Goal: Information Seeking & Learning: Check status

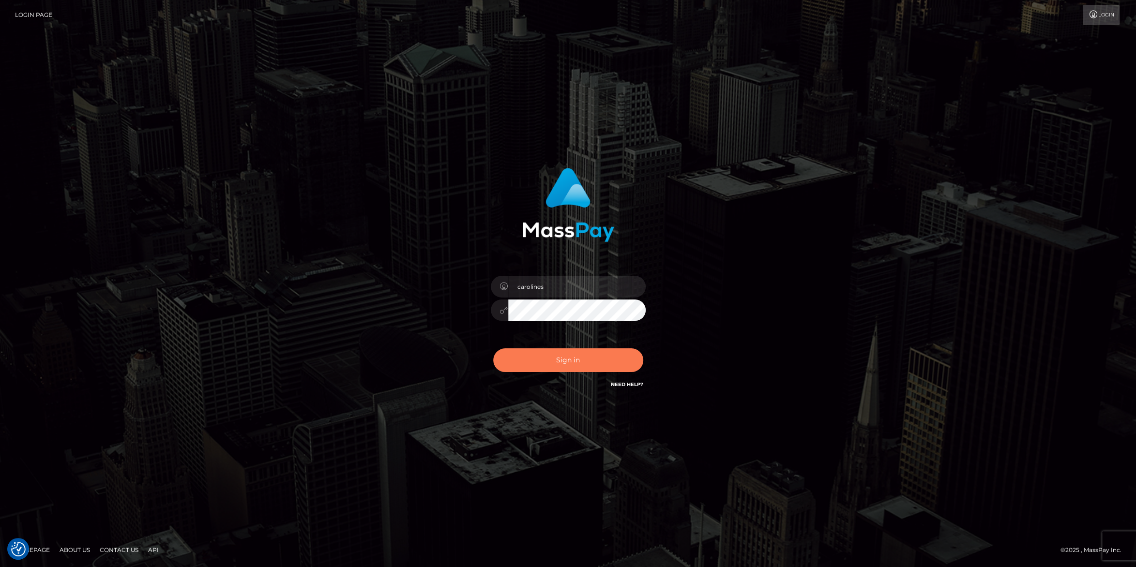
drag, startPoint x: 555, startPoint y: 357, endPoint x: 744, endPoint y: 197, distance: 247.6
click at [555, 354] on button "Sign in" at bounding box center [568, 360] width 150 height 24
click at [574, 364] on button "Sign in" at bounding box center [568, 360] width 150 height 24
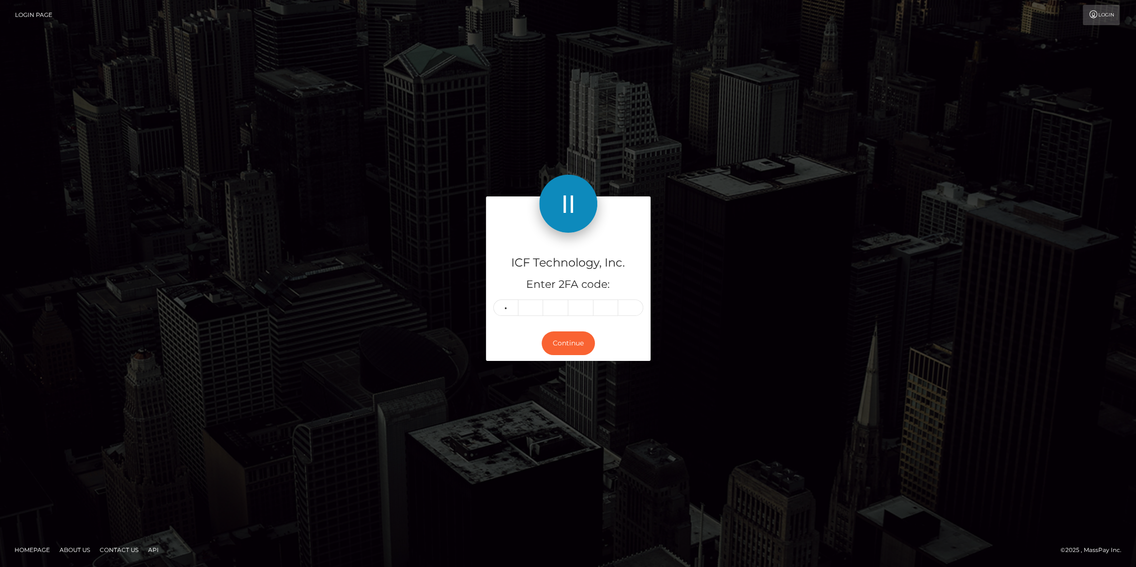
type input "0"
type input "1"
type input "3"
type input "1"
type input "0"
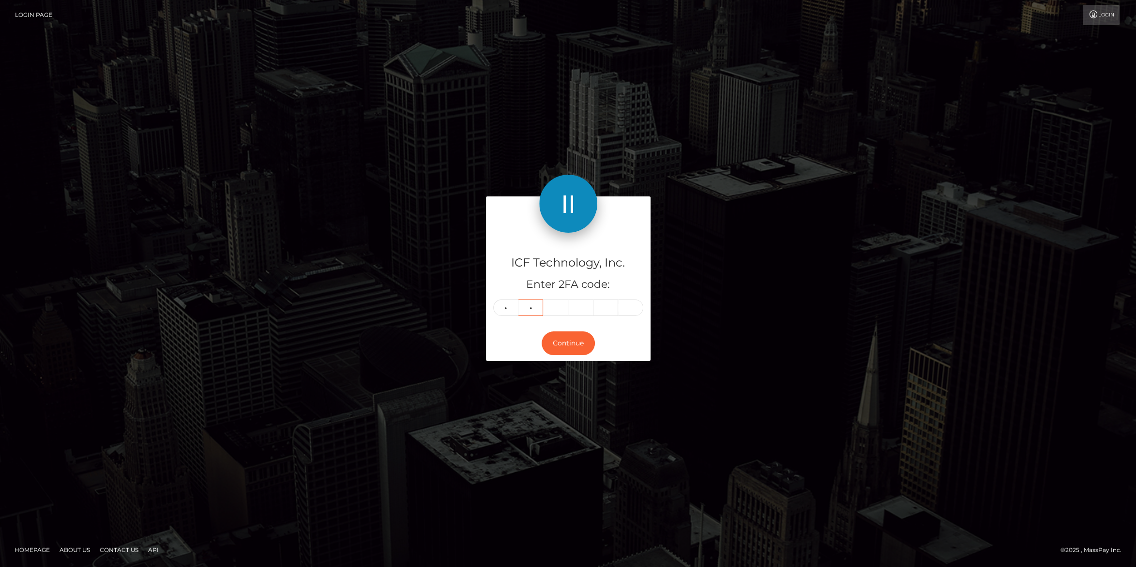
type input "1"
type input "6"
type input "0"
type input "1"
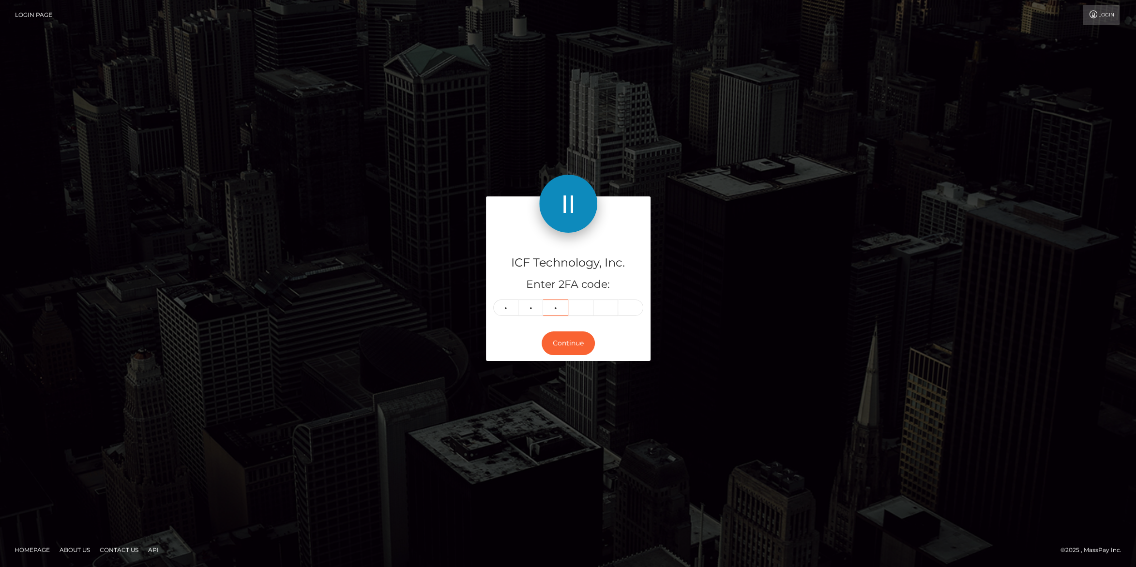
type input "1"
type input "6"
type input "0"
type input "1"
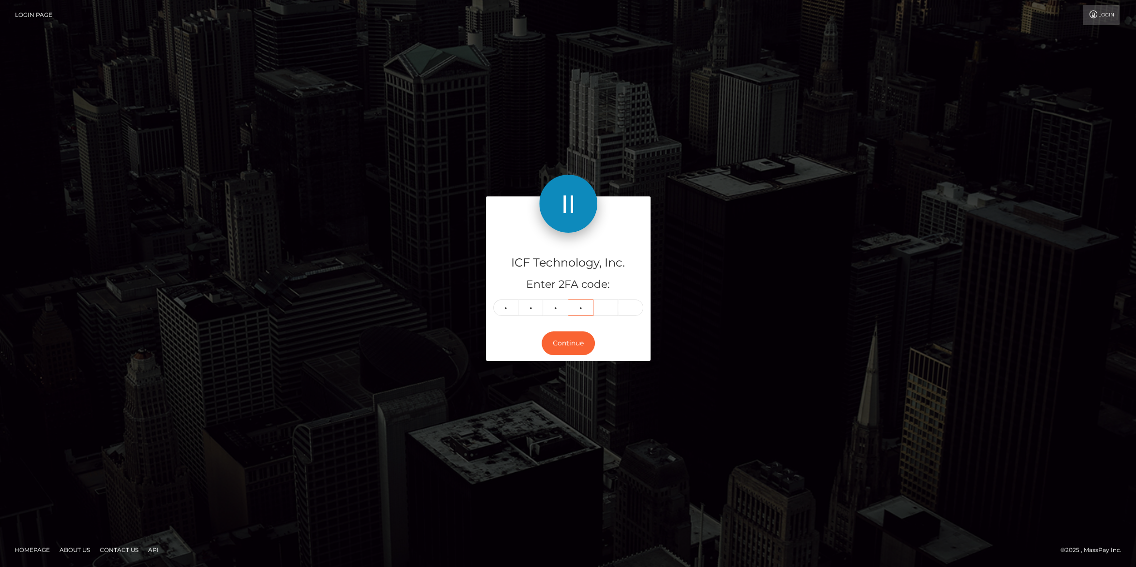
type input "3"
type input "6"
type input "5"
click at [562, 342] on button "Continue" at bounding box center [567, 343] width 53 height 24
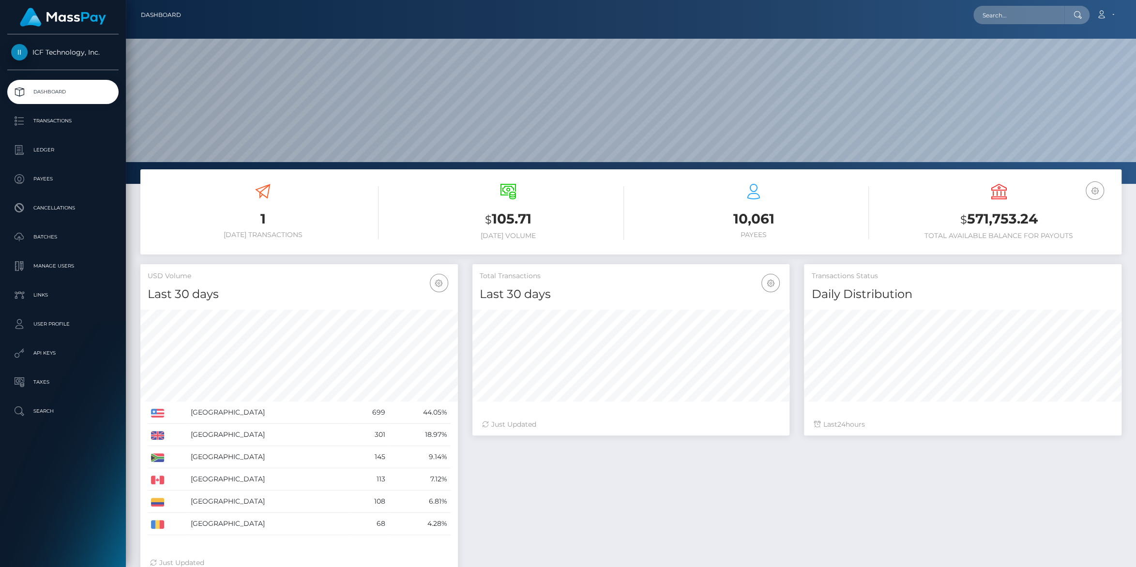
scroll to position [171, 317]
click at [52, 146] on p "Ledger" at bounding box center [63, 150] width 104 height 15
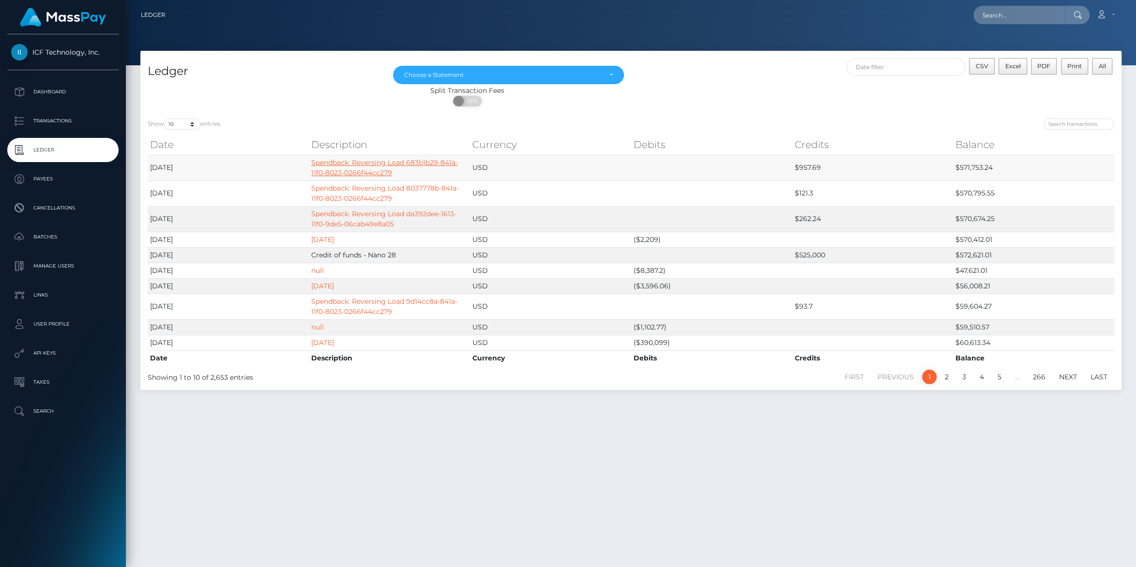
click at [358, 174] on link "Spendback: Reversing Load 683b1b29-841a-11f0-8023-0266f44cc279" at bounding box center [384, 167] width 147 height 19
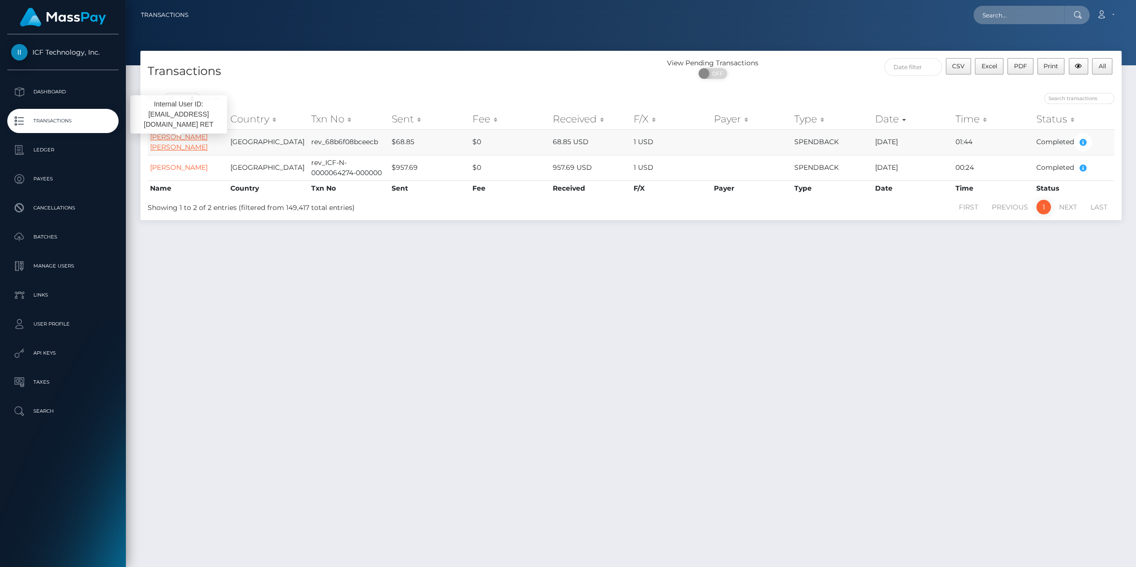
click at [180, 142] on link "RAFAT AMIR RET" at bounding box center [179, 142] width 58 height 19
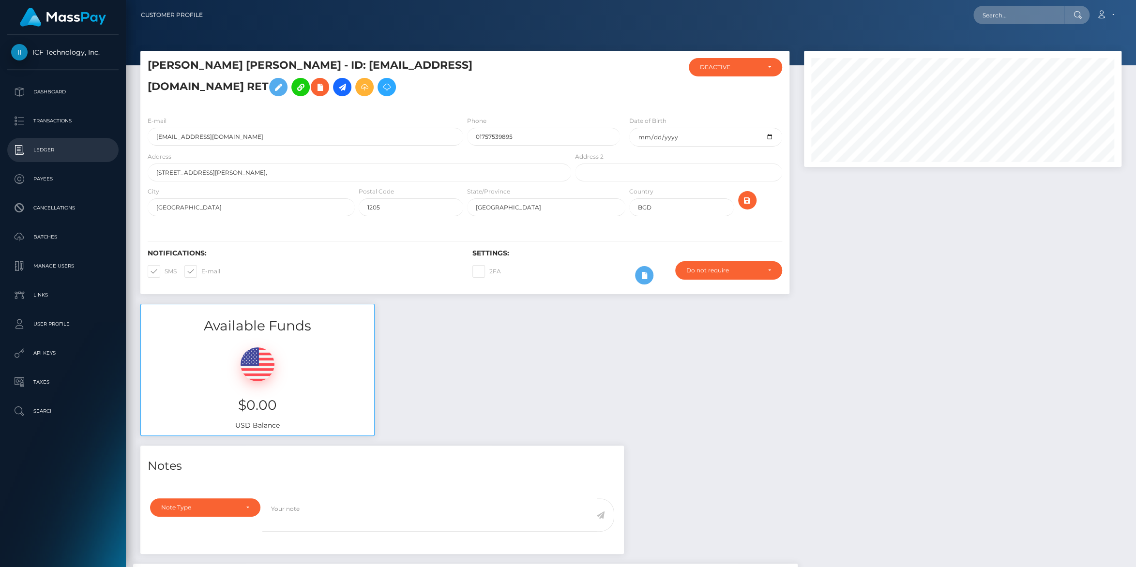
click at [40, 150] on p "Ledger" at bounding box center [63, 150] width 104 height 15
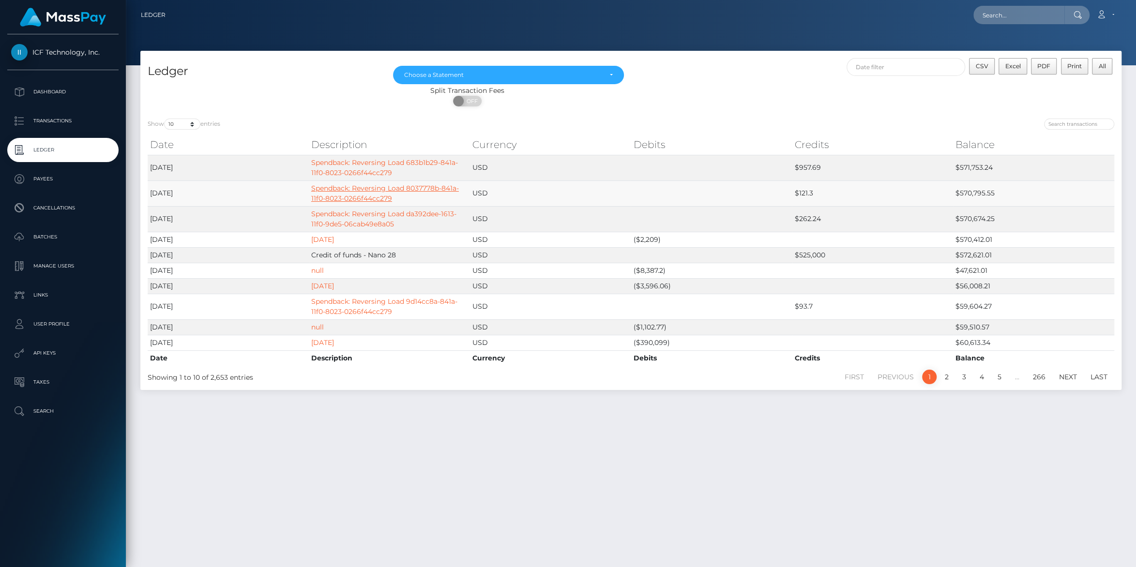
click at [360, 195] on link "Spendback: Reversing Load 8037778b-841a-11f0-8023-0266f44cc279" at bounding box center [385, 193] width 148 height 19
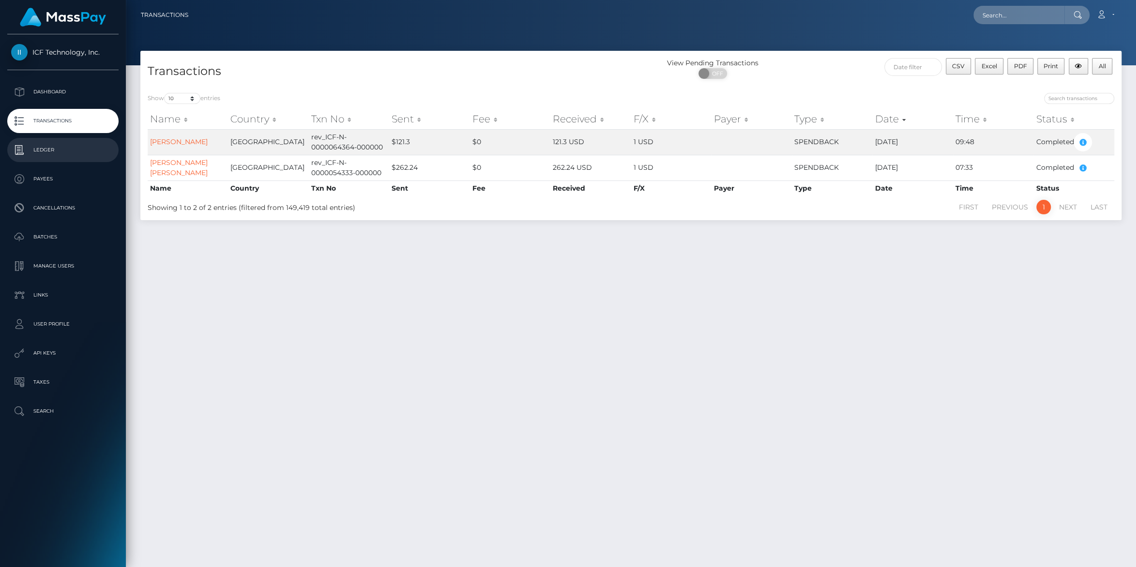
click at [45, 150] on p "Ledger" at bounding box center [63, 150] width 104 height 15
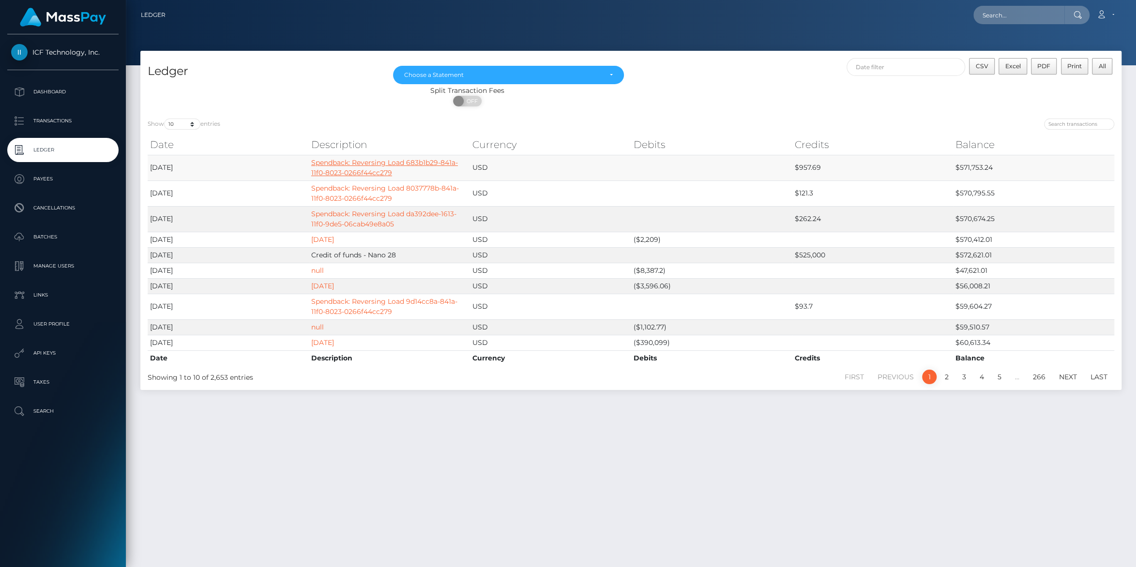
click at [338, 167] on link "Spendback: Reversing Load 683b1b29-841a-11f0-8023-0266f44cc279" at bounding box center [384, 167] width 147 height 19
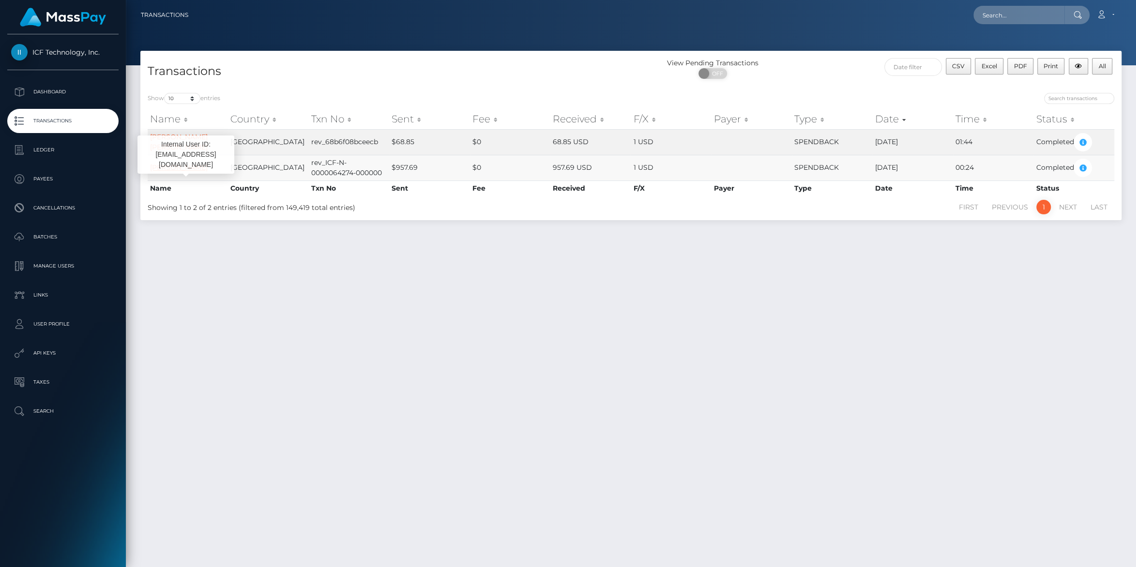
click at [188, 171] on link "[PERSON_NAME]" at bounding box center [179, 167] width 58 height 9
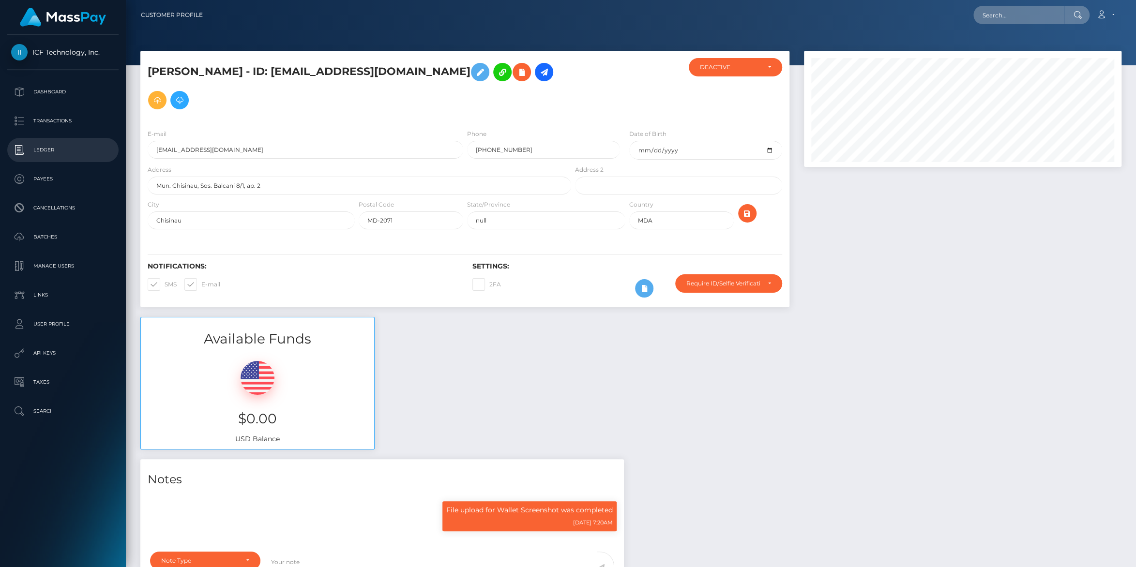
click at [47, 148] on p "Ledger" at bounding box center [63, 150] width 104 height 15
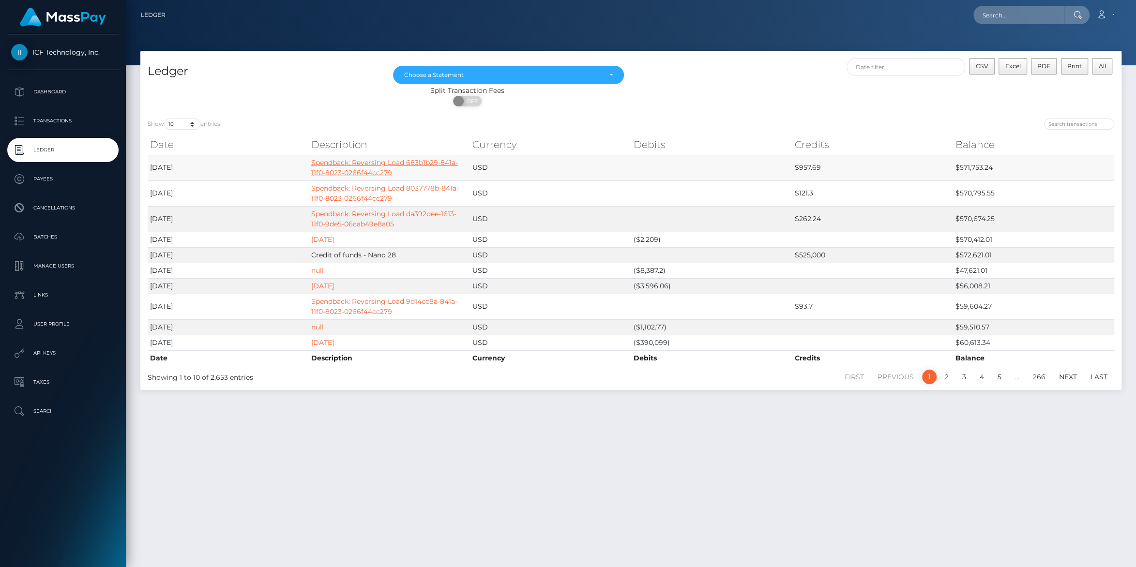
click at [335, 167] on link "Spendback: Reversing Load 683b1b29-841a-11f0-8023-0266f44cc279" at bounding box center [384, 167] width 147 height 19
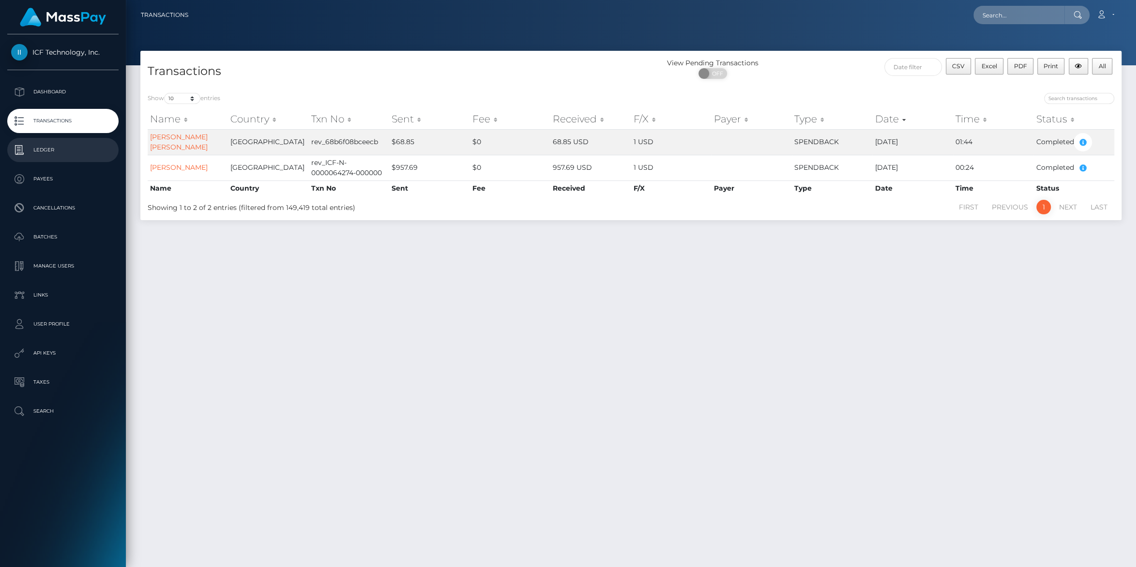
click at [44, 150] on p "Ledger" at bounding box center [63, 150] width 104 height 15
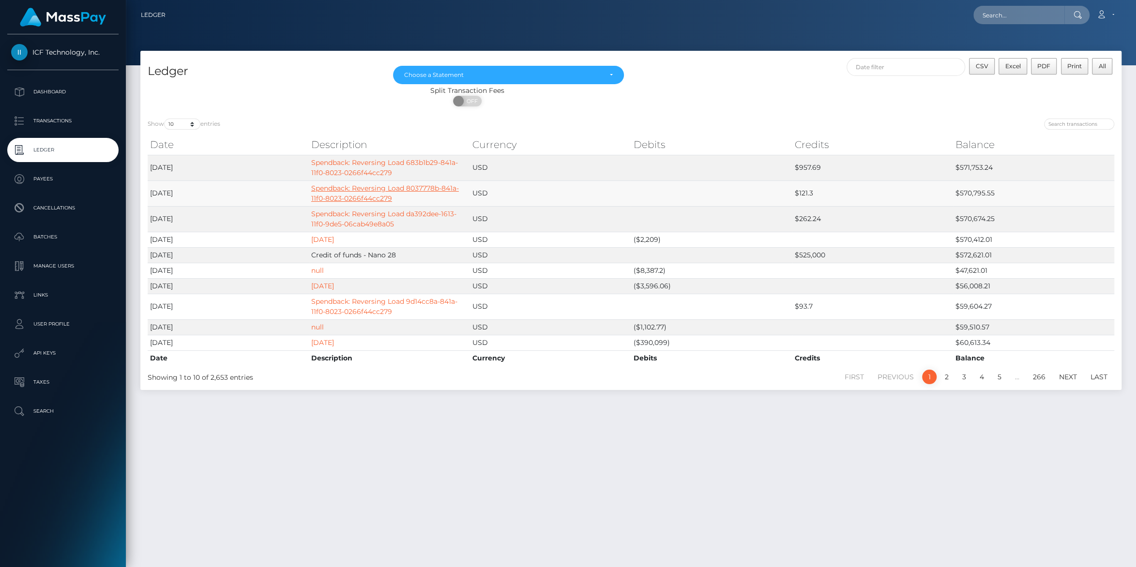
click at [342, 195] on link "Spendback: Reversing Load 8037778b-841a-11f0-8023-0266f44cc279" at bounding box center [385, 193] width 148 height 19
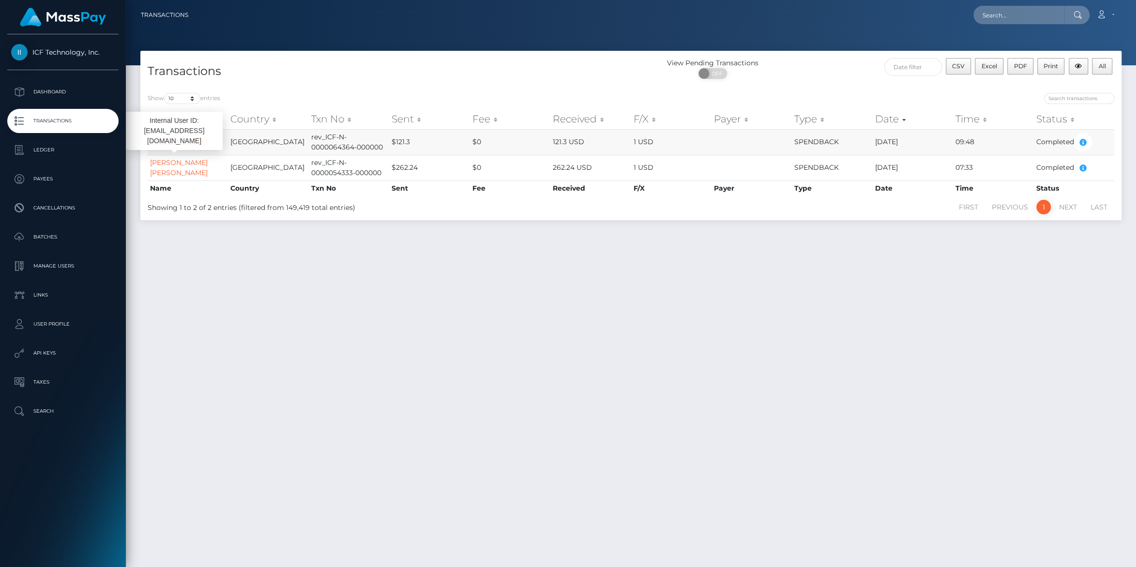
click at [158, 145] on link "[PERSON_NAME]" at bounding box center [179, 141] width 58 height 9
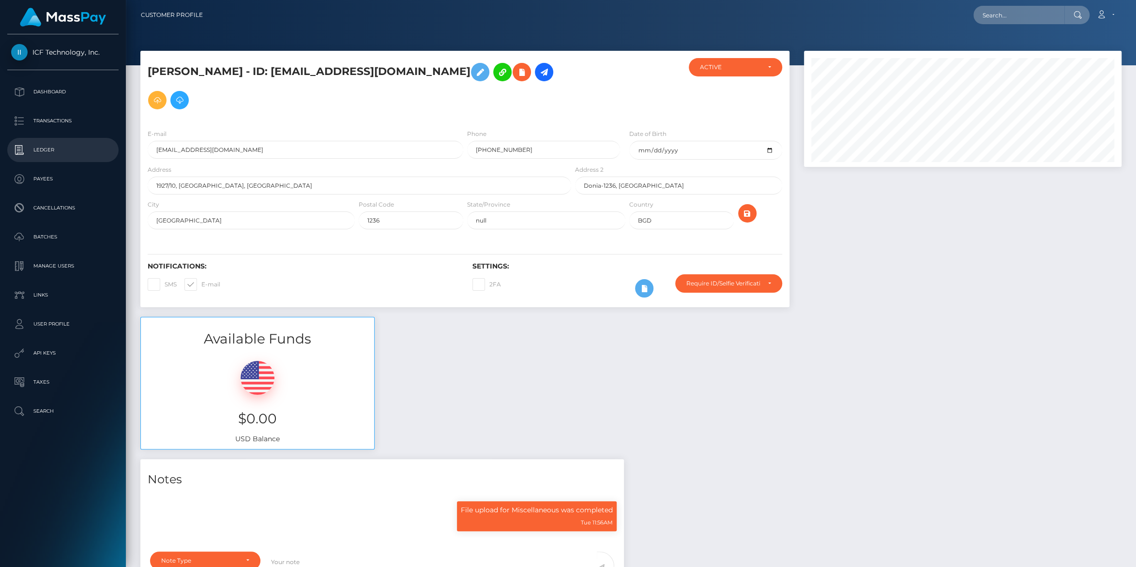
click at [30, 147] on p "Ledger" at bounding box center [63, 150] width 104 height 15
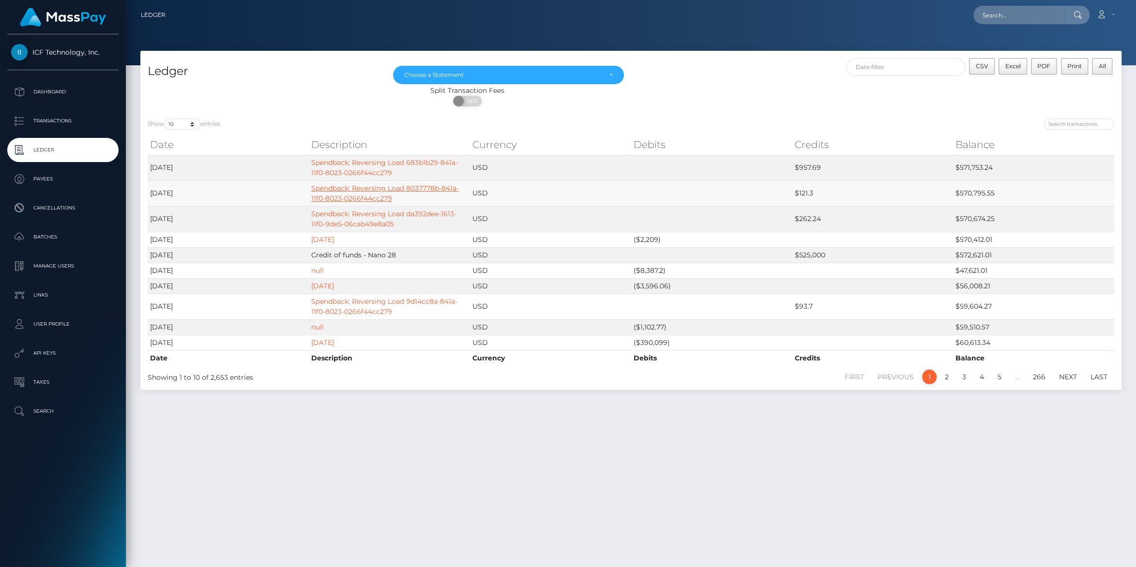
click at [343, 190] on link "Spendback: Reversing Load 8037778b-841a-11f0-8023-0266f44cc279" at bounding box center [385, 193] width 148 height 19
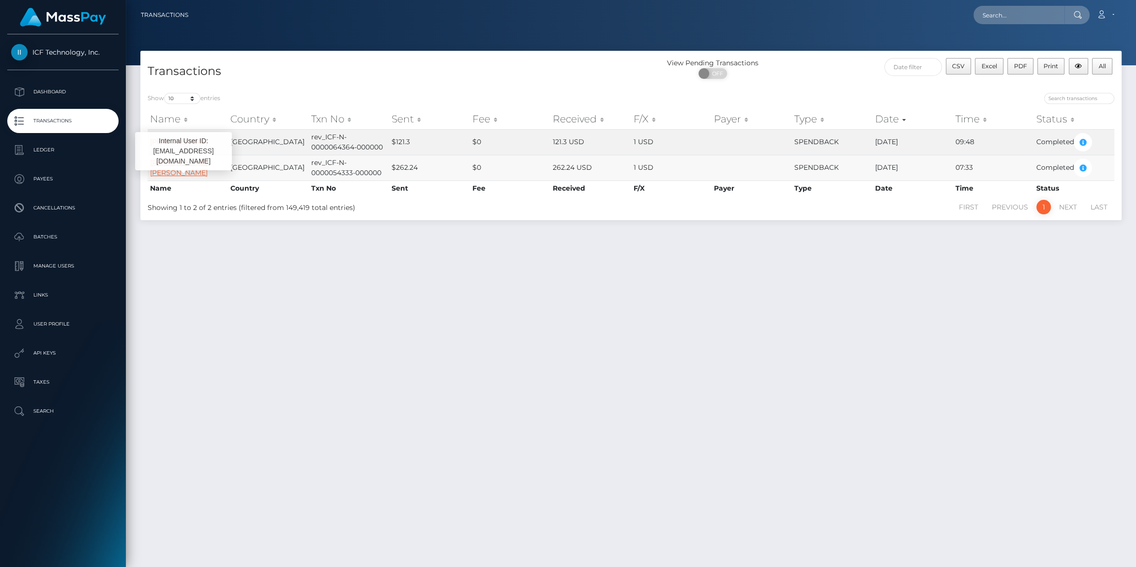
click at [186, 177] on link "MARIA ALEJANDRA GOMEZ QUEVEDO" at bounding box center [179, 167] width 58 height 19
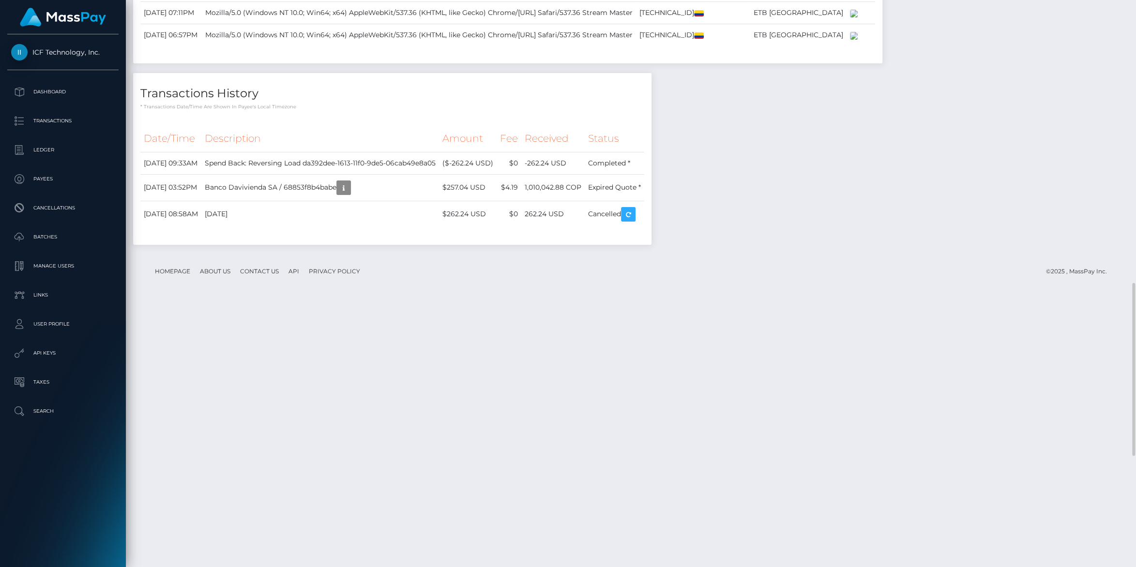
scroll to position [721, 0]
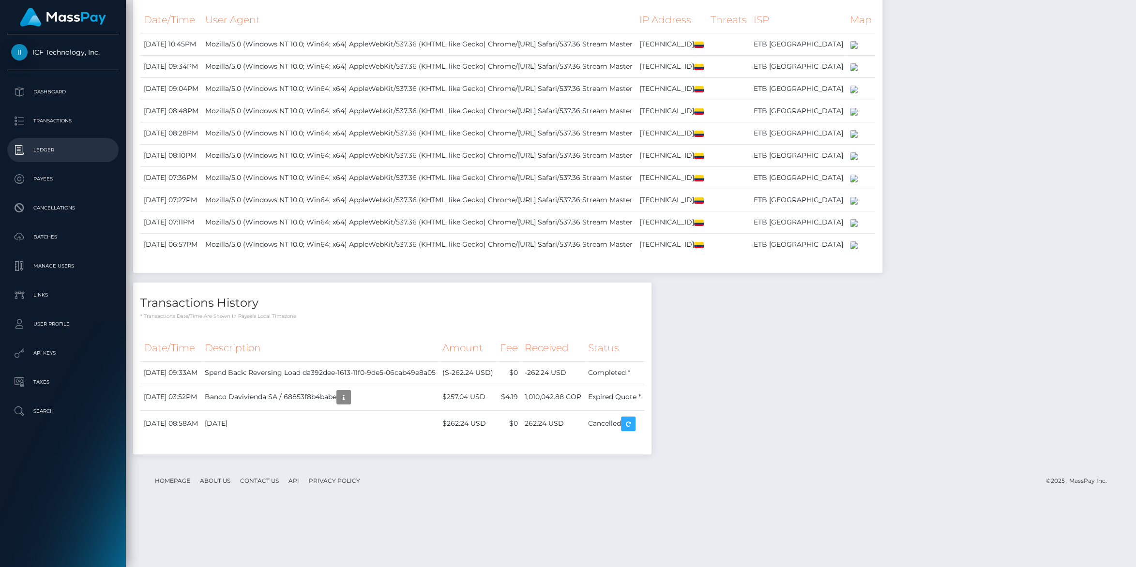
click at [43, 152] on p "Ledger" at bounding box center [63, 150] width 104 height 15
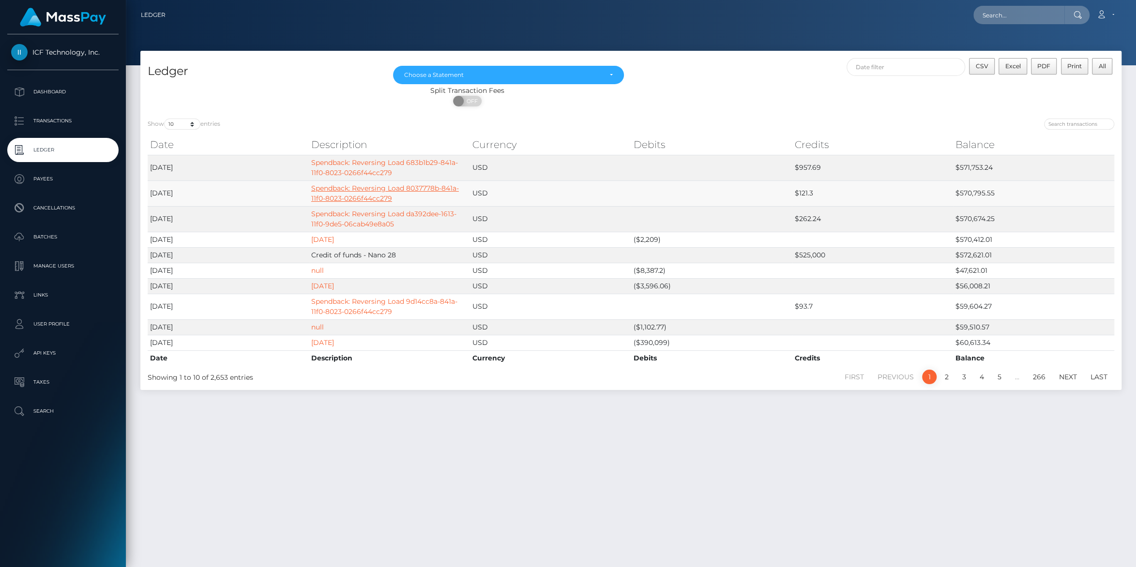
click at [347, 192] on link "Spendback: Reversing Load 8037778b-841a-11f0-8023-0266f44cc279" at bounding box center [385, 193] width 148 height 19
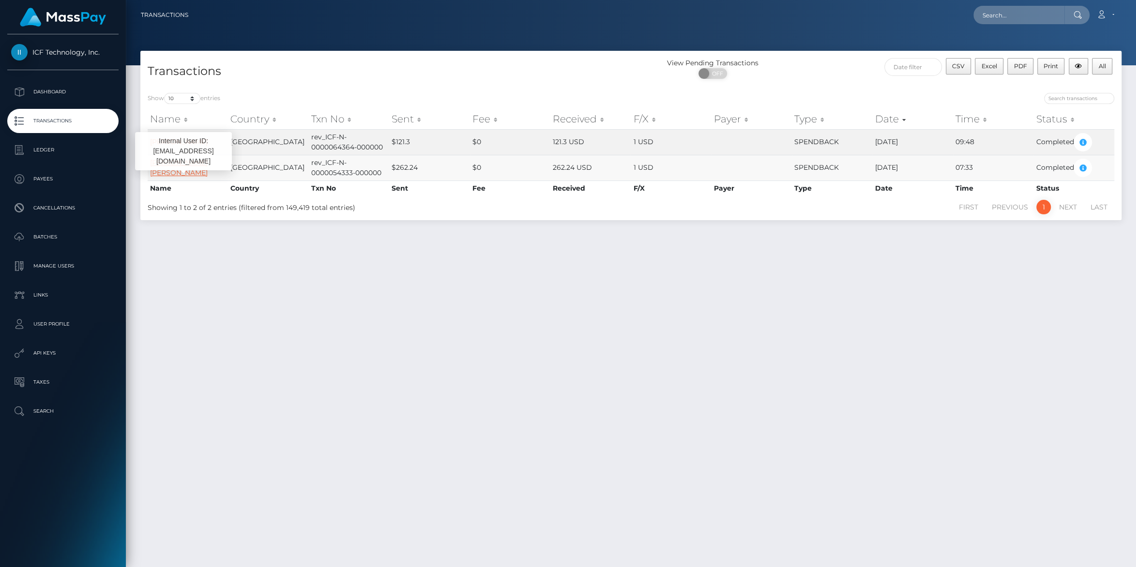
click at [188, 177] on link "MARIA ALEJANDRA GOMEZ QUEVEDO" at bounding box center [179, 167] width 58 height 19
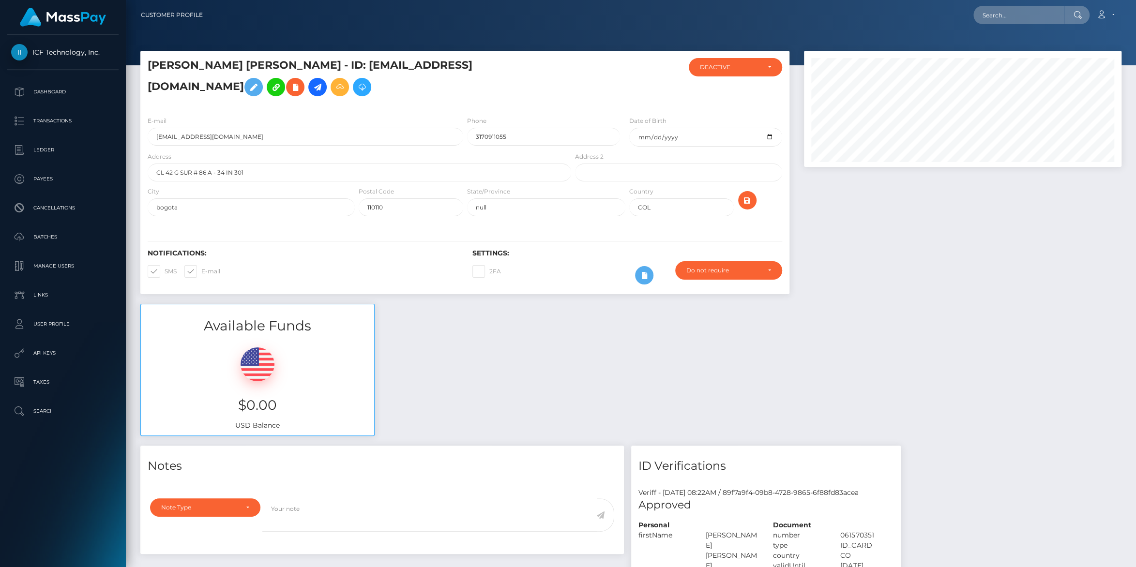
scroll to position [116, 317]
click at [43, 152] on p "Ledger" at bounding box center [63, 150] width 104 height 15
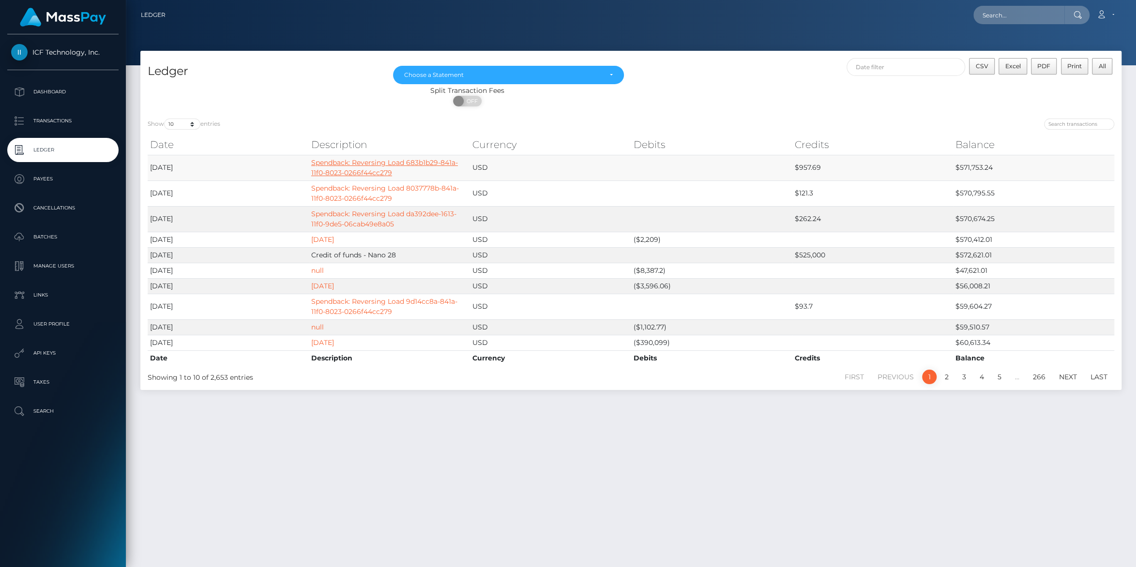
click at [346, 166] on link "Spendback: Reversing Load 683b1b29-841a-11f0-8023-0266f44cc279" at bounding box center [384, 167] width 147 height 19
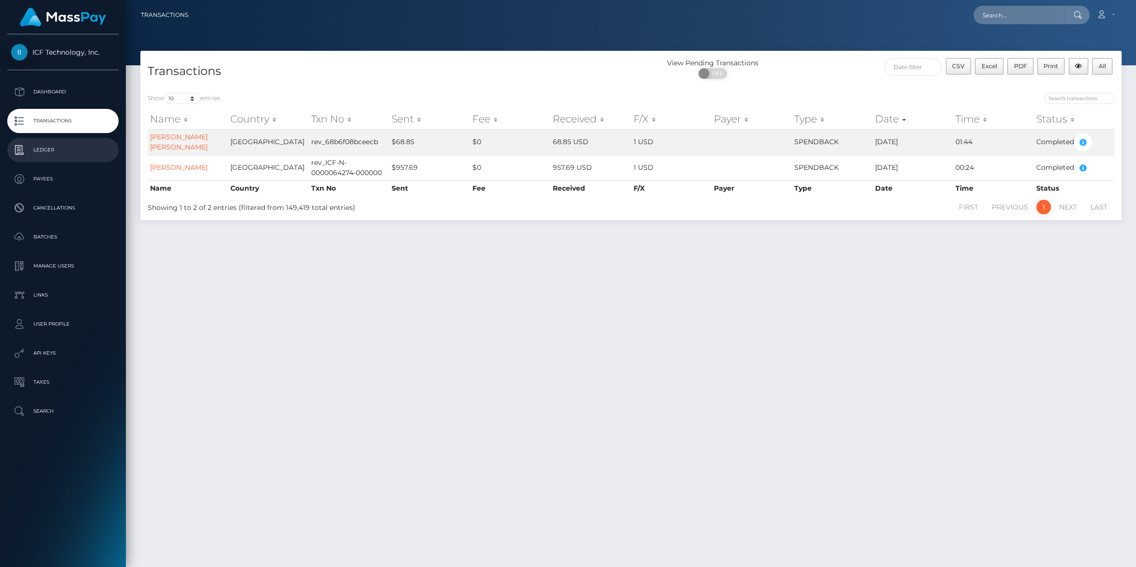
click at [34, 152] on p "Ledger" at bounding box center [63, 150] width 104 height 15
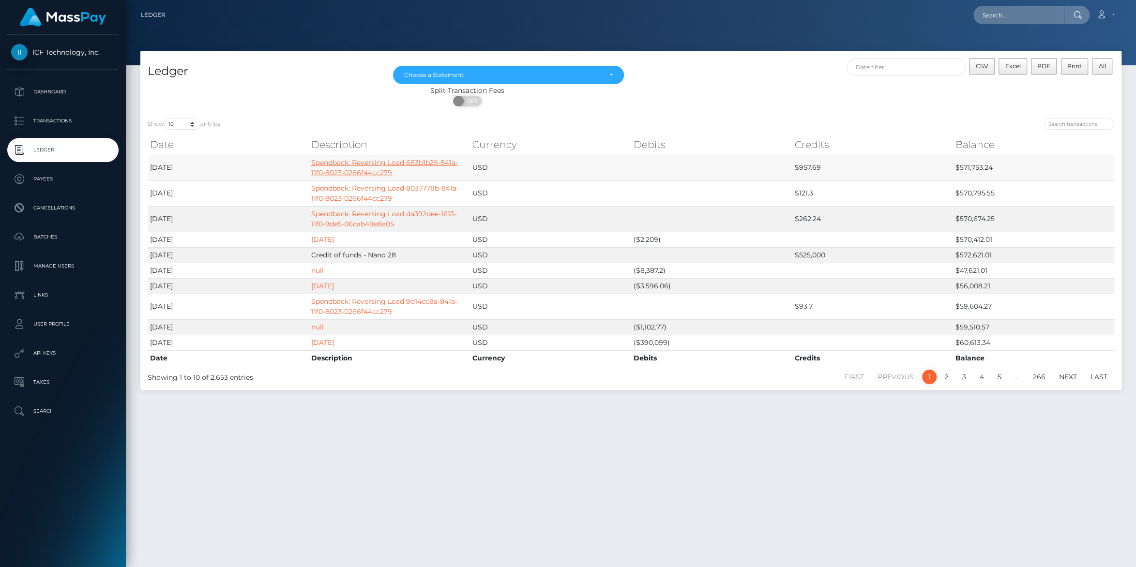
click at [355, 165] on link "Spendback: Reversing Load 683b1b29-841a-11f0-8023-0266f44cc279" at bounding box center [384, 167] width 147 height 19
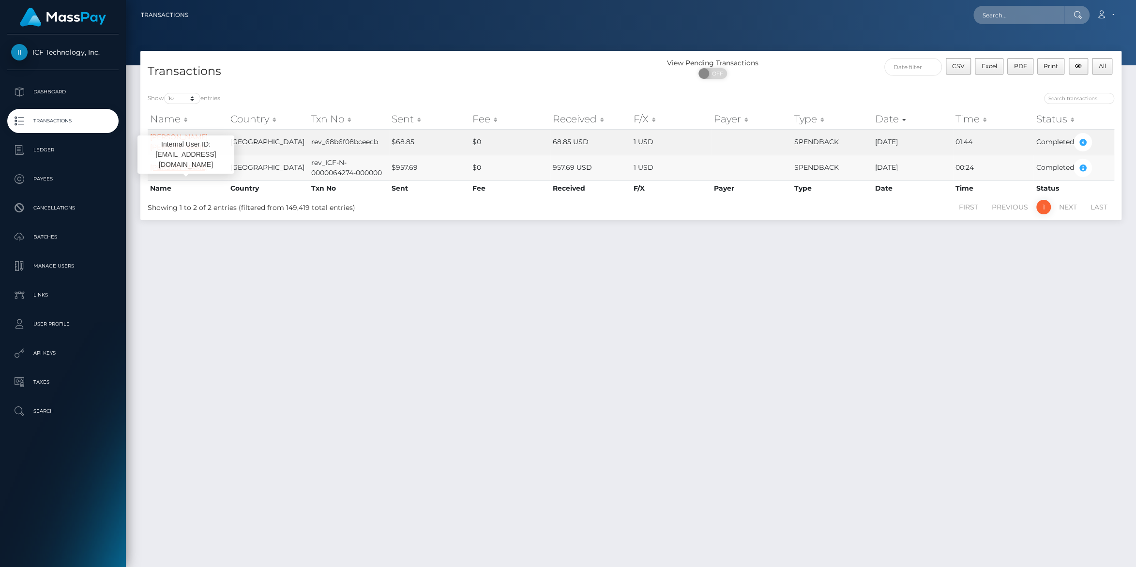
click at [192, 171] on link "Adelina Peantcovschi" at bounding box center [179, 167] width 58 height 9
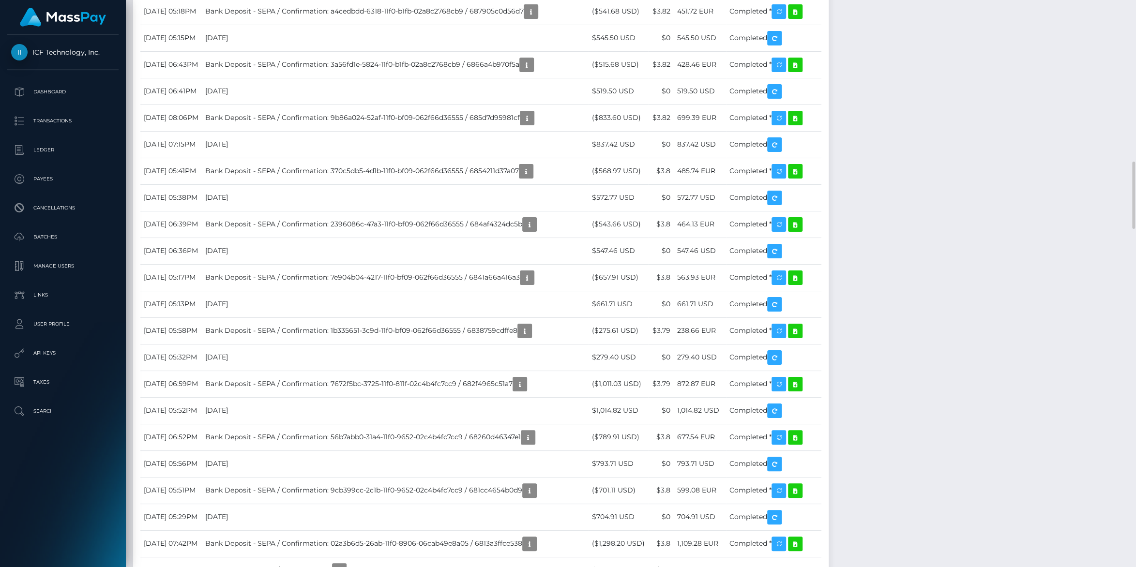
scroll to position [1203, 0]
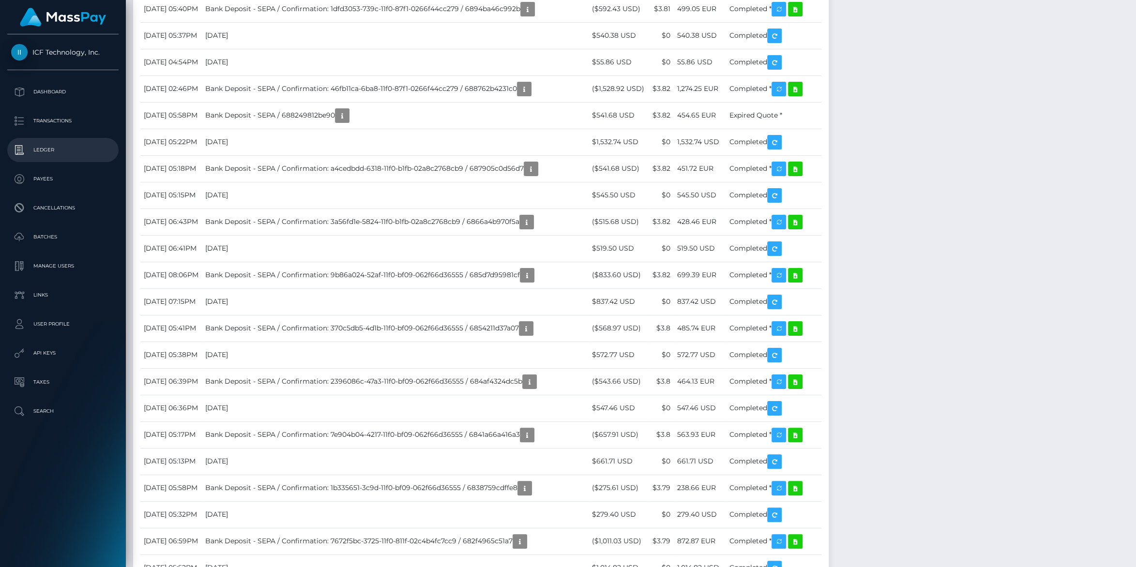
click at [30, 149] on p "Ledger" at bounding box center [63, 150] width 104 height 15
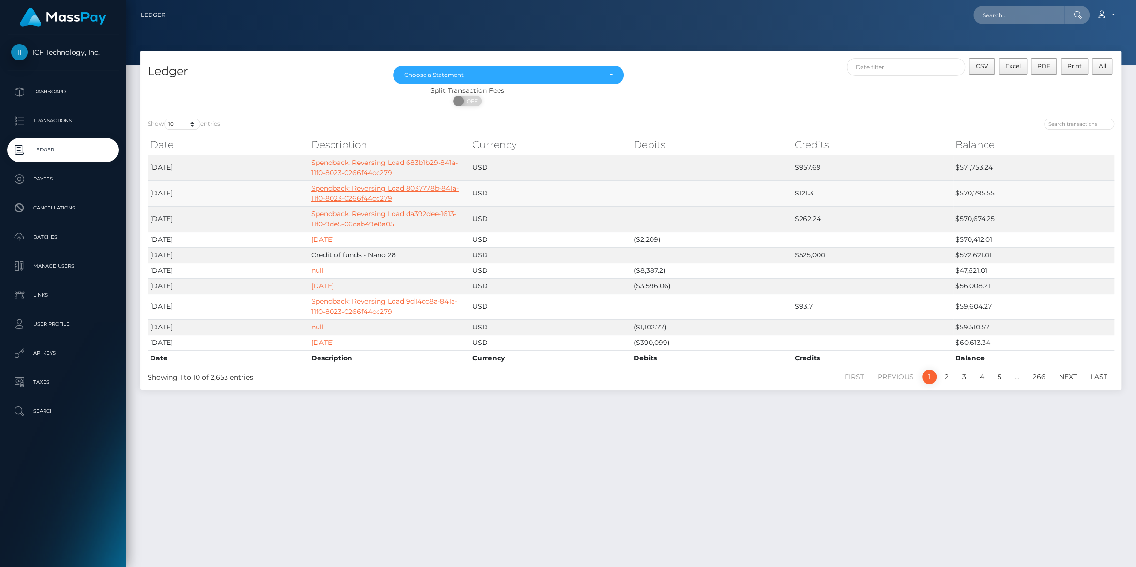
click at [363, 192] on link "Spendback: Reversing Load 8037778b-841a-11f0-8023-0266f44cc279" at bounding box center [385, 193] width 148 height 19
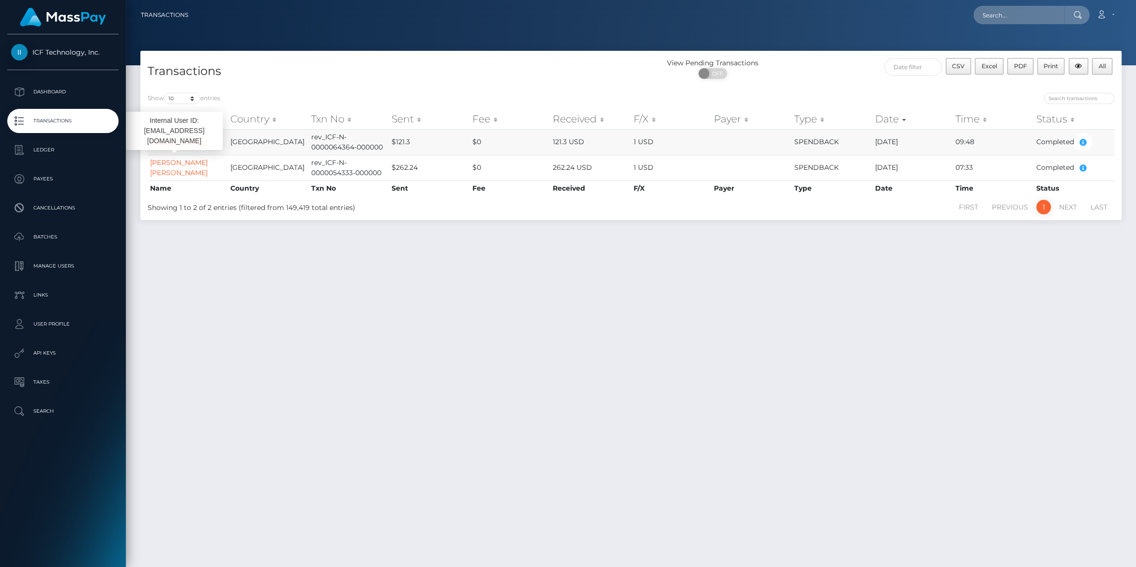
click at [178, 146] on link "[PERSON_NAME]" at bounding box center [179, 141] width 58 height 9
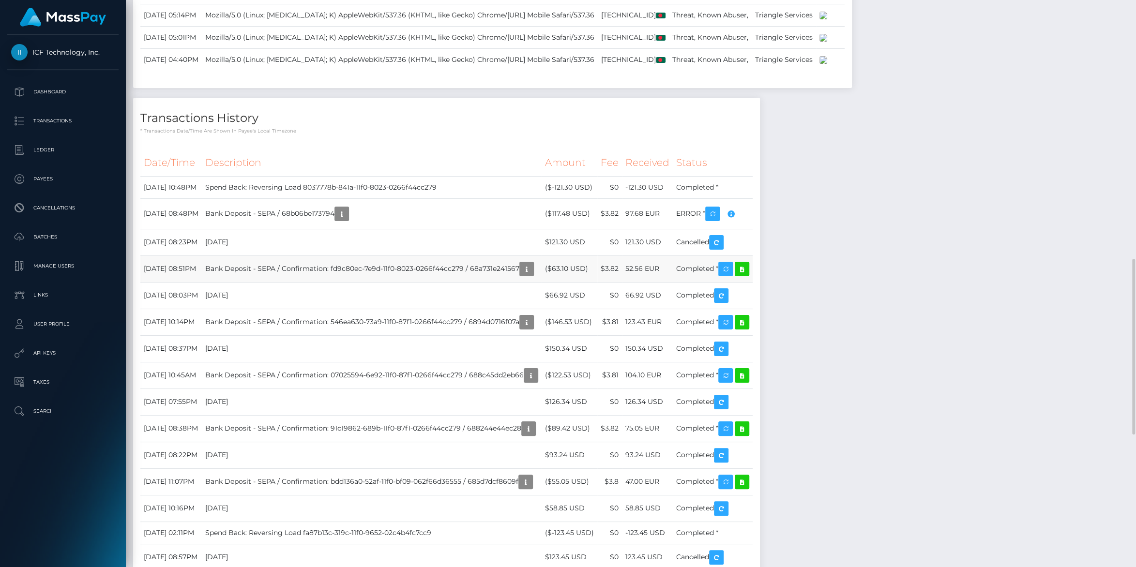
scroll to position [1151, 0]
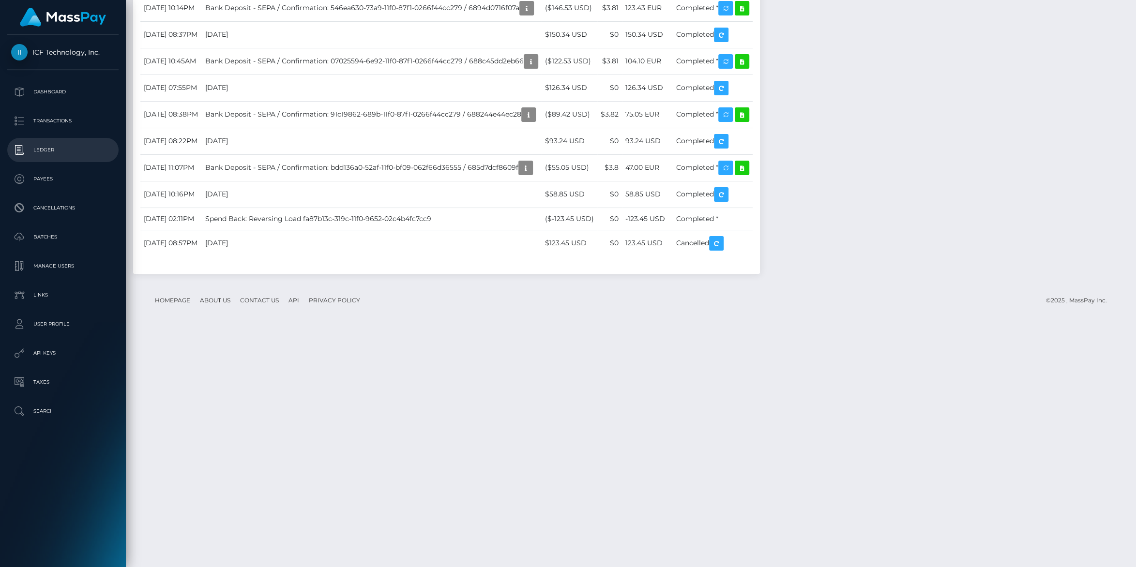
click at [35, 147] on p "Ledger" at bounding box center [63, 150] width 104 height 15
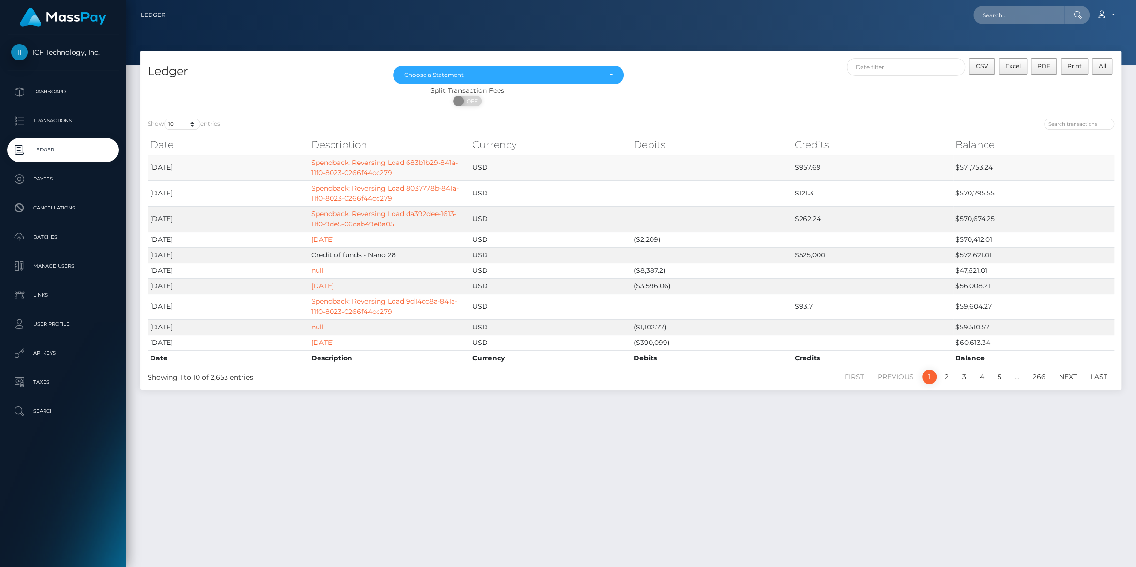
click at [350, 168] on td "Spendback: Reversing Load 683b1b29-841a-11f0-8023-0266f44cc279" at bounding box center [389, 168] width 161 height 26
click at [369, 164] on link "Spendback: Reversing Load 683b1b29-841a-11f0-8023-0266f44cc279" at bounding box center [384, 167] width 147 height 19
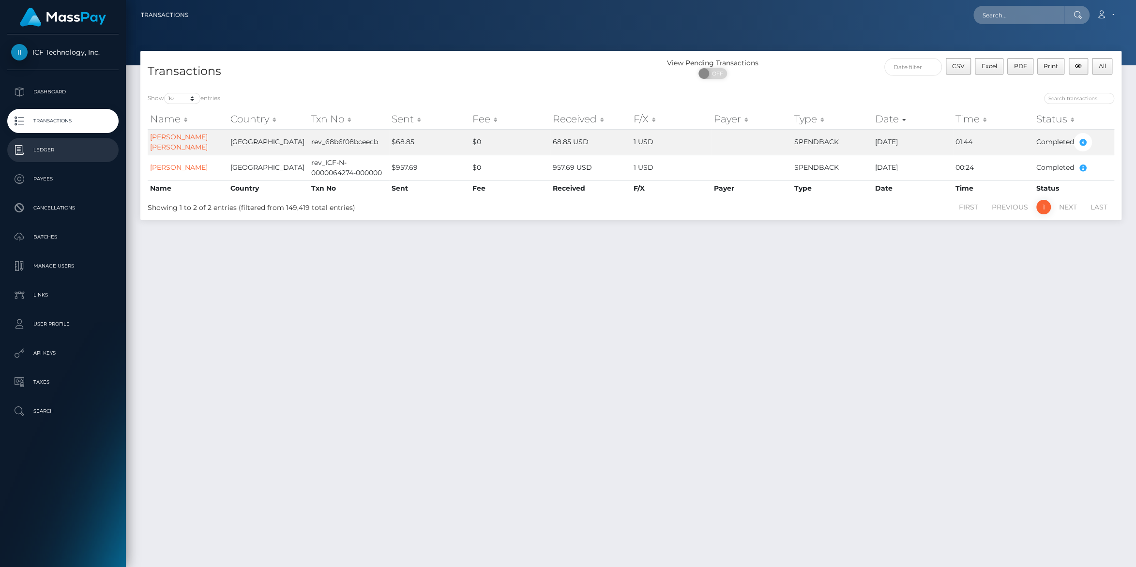
click at [39, 151] on p "Ledger" at bounding box center [63, 150] width 104 height 15
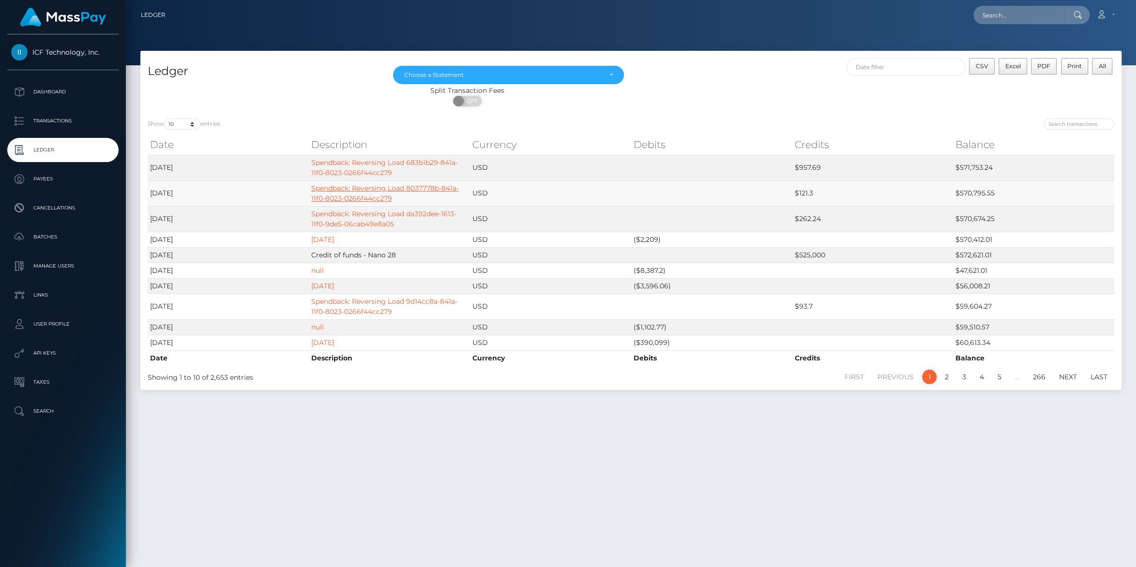
click at [345, 197] on link "Spendback: Reversing Load 8037778b-841a-11f0-8023-0266f44cc279" at bounding box center [385, 193] width 148 height 19
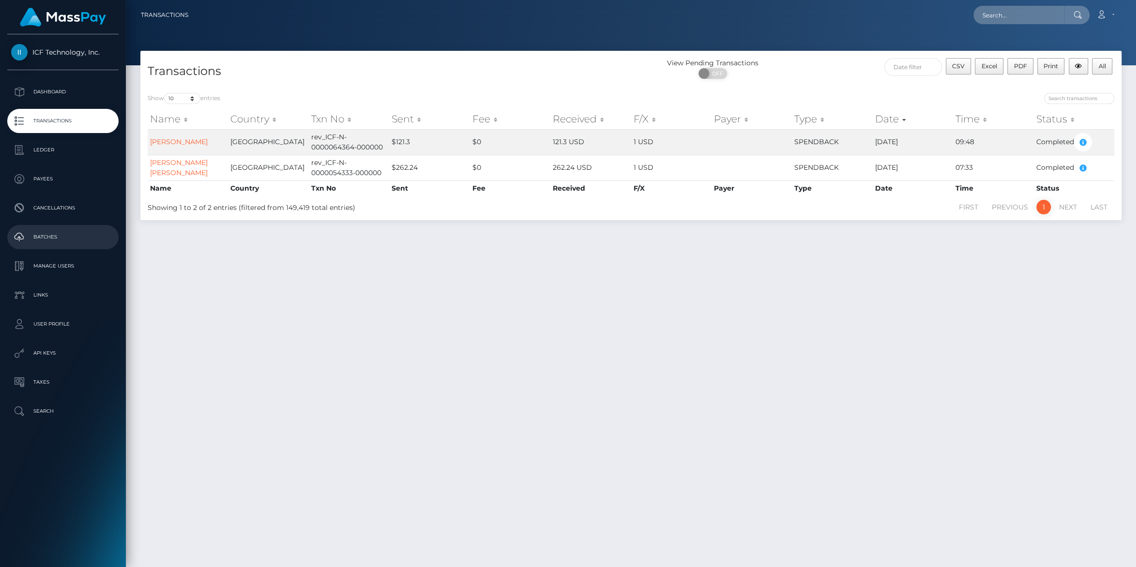
click at [52, 237] on p "Batches" at bounding box center [63, 237] width 104 height 15
